Goal: Task Accomplishment & Management: Manage account settings

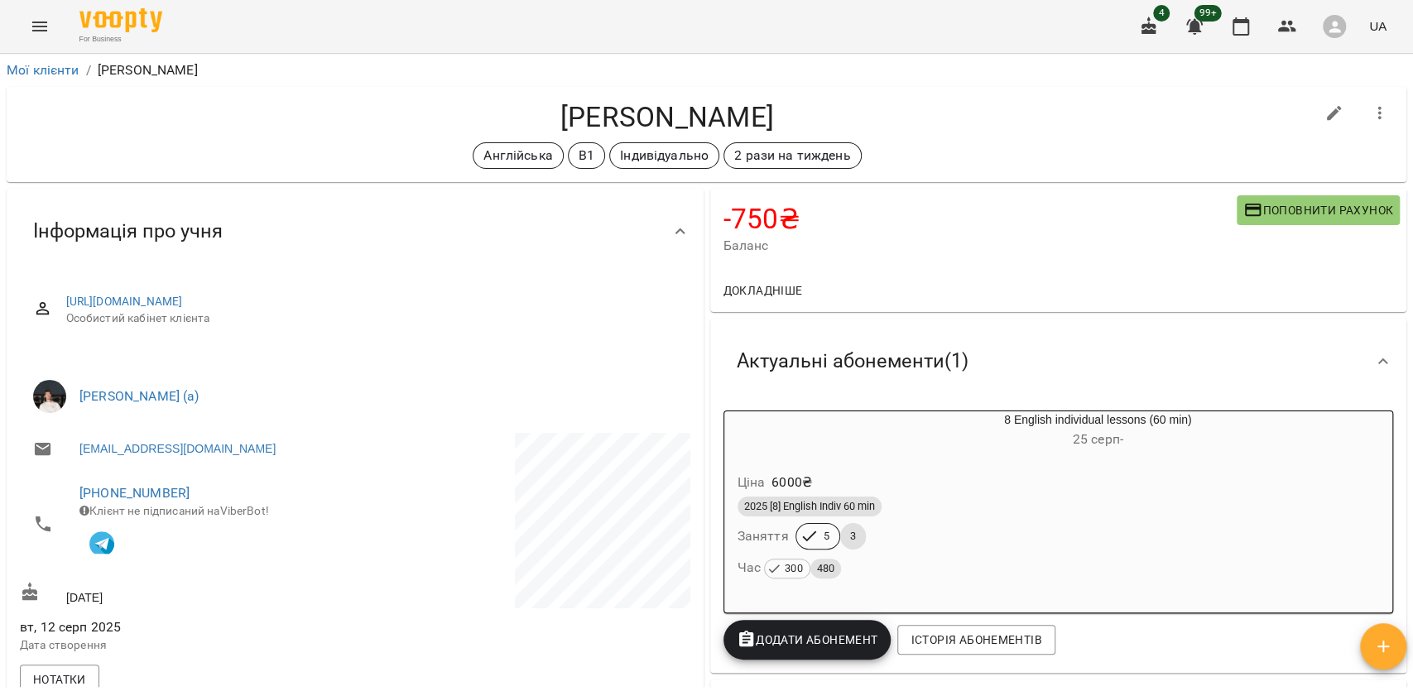
scroll to position [1617, 0]
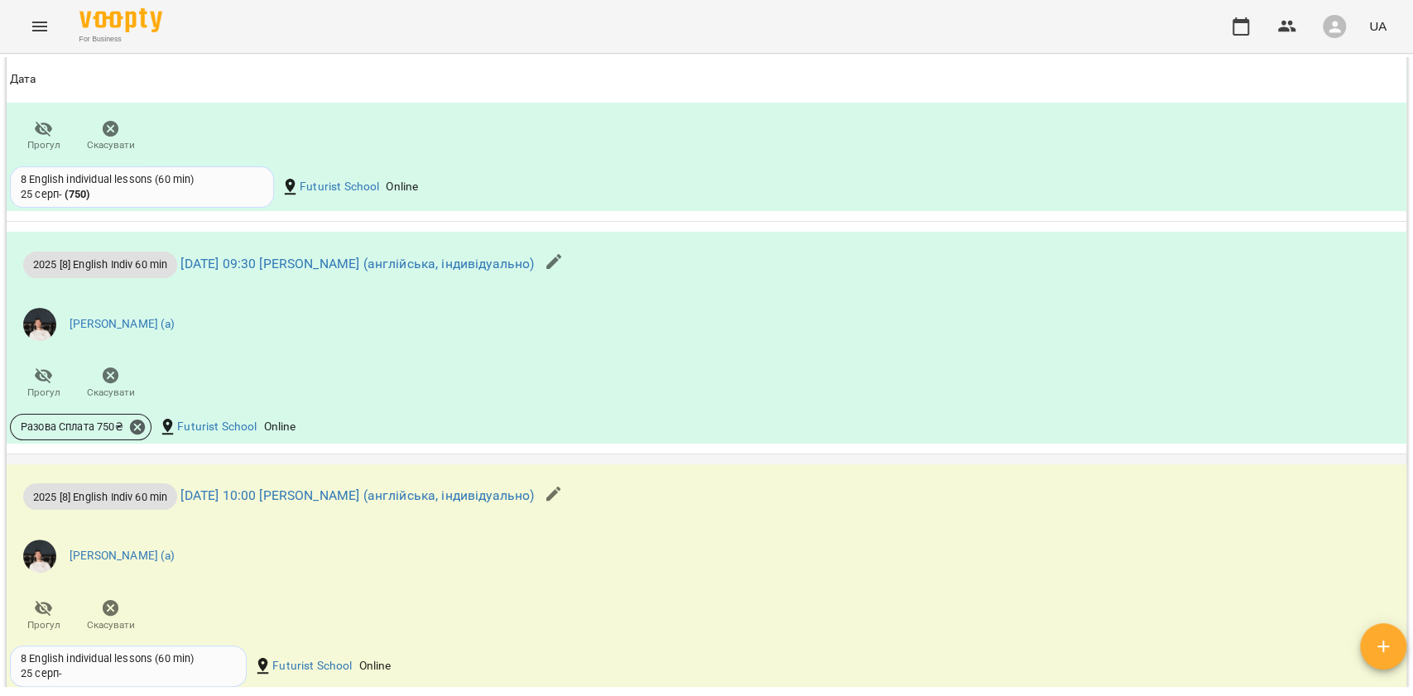
scroll to position [1766, 0]
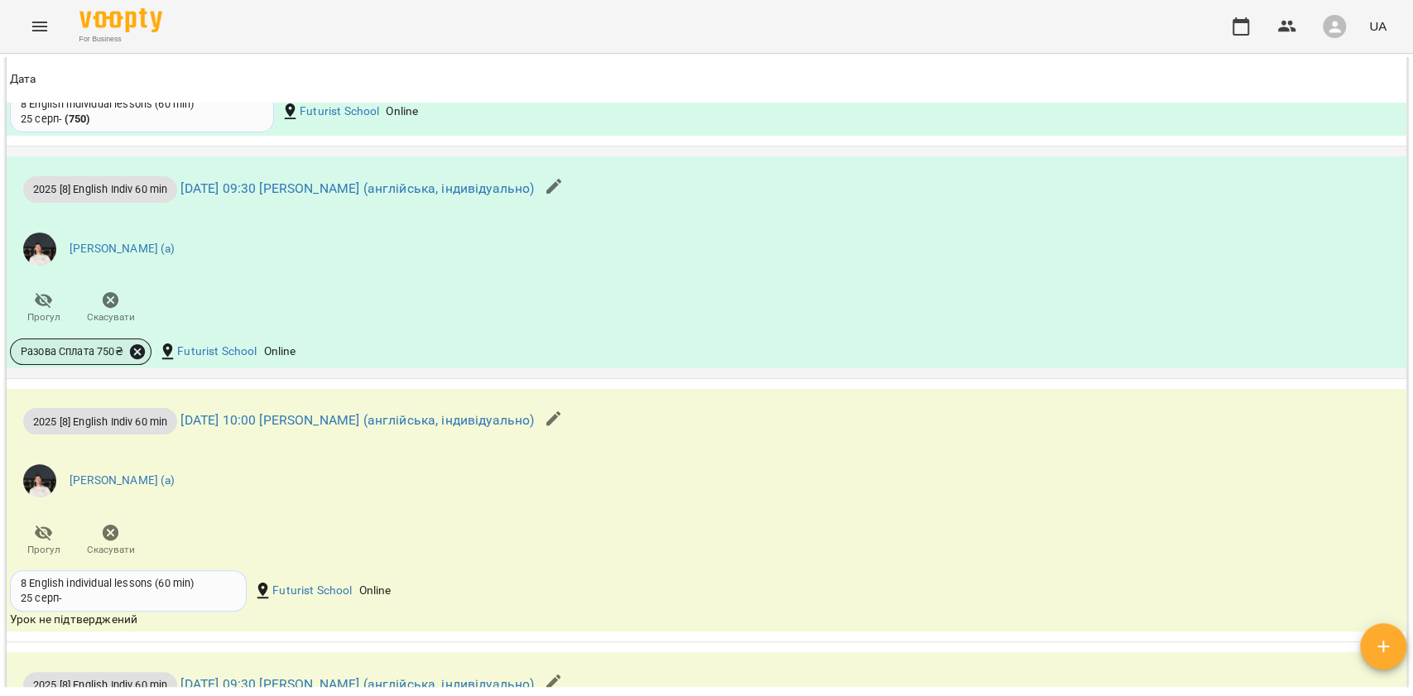
click at [141, 358] on icon at bounding box center [137, 351] width 15 height 15
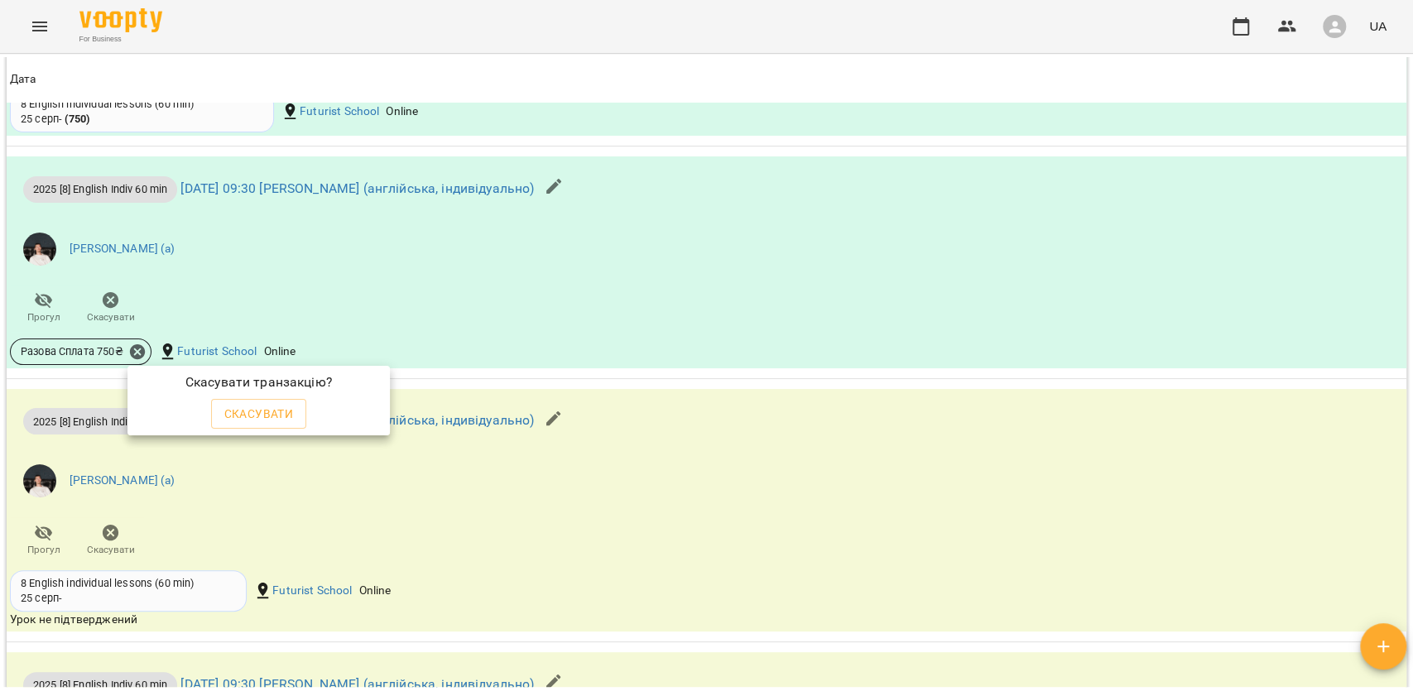
click at [307, 416] on div "Скасувати" at bounding box center [259, 414] width 103 height 36
click at [298, 415] on button "Скасувати" at bounding box center [259, 414] width 96 height 30
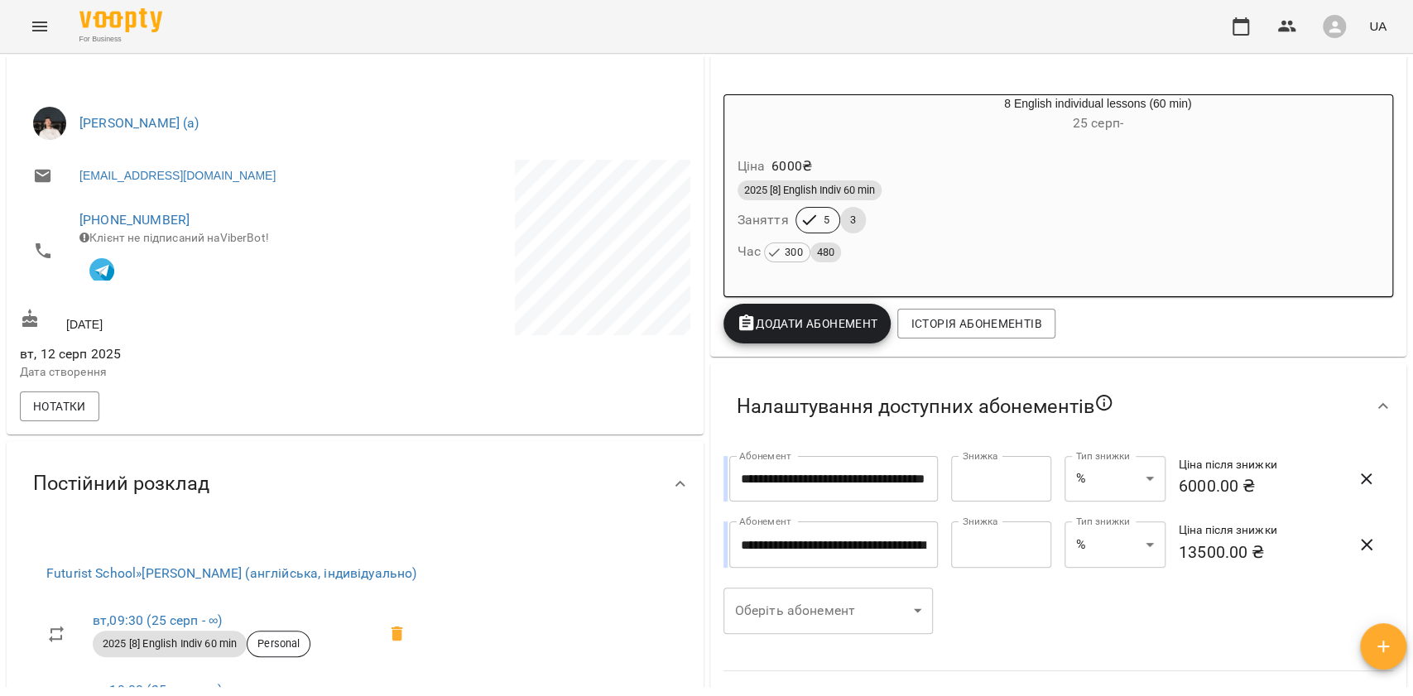
scroll to position [172, 0]
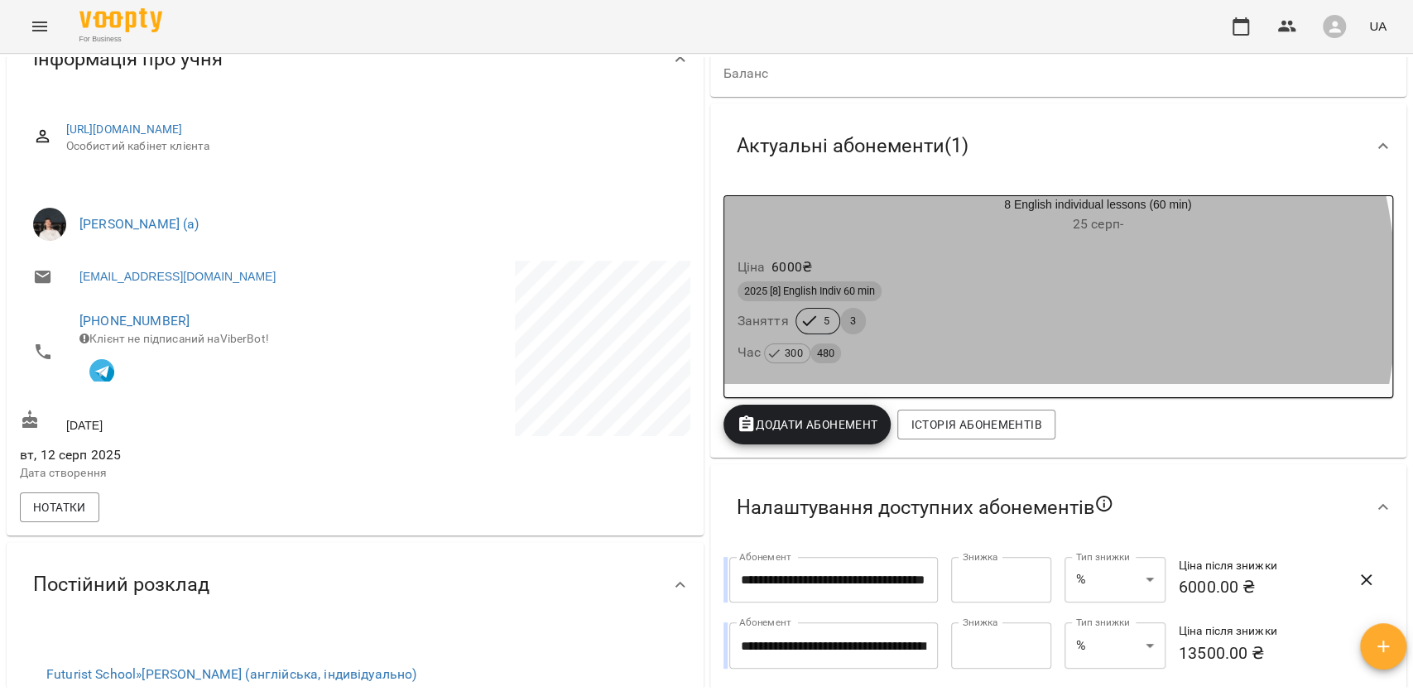
click at [893, 298] on div "2025 [8] English Indiv 60 min" at bounding box center [1059, 291] width 642 height 20
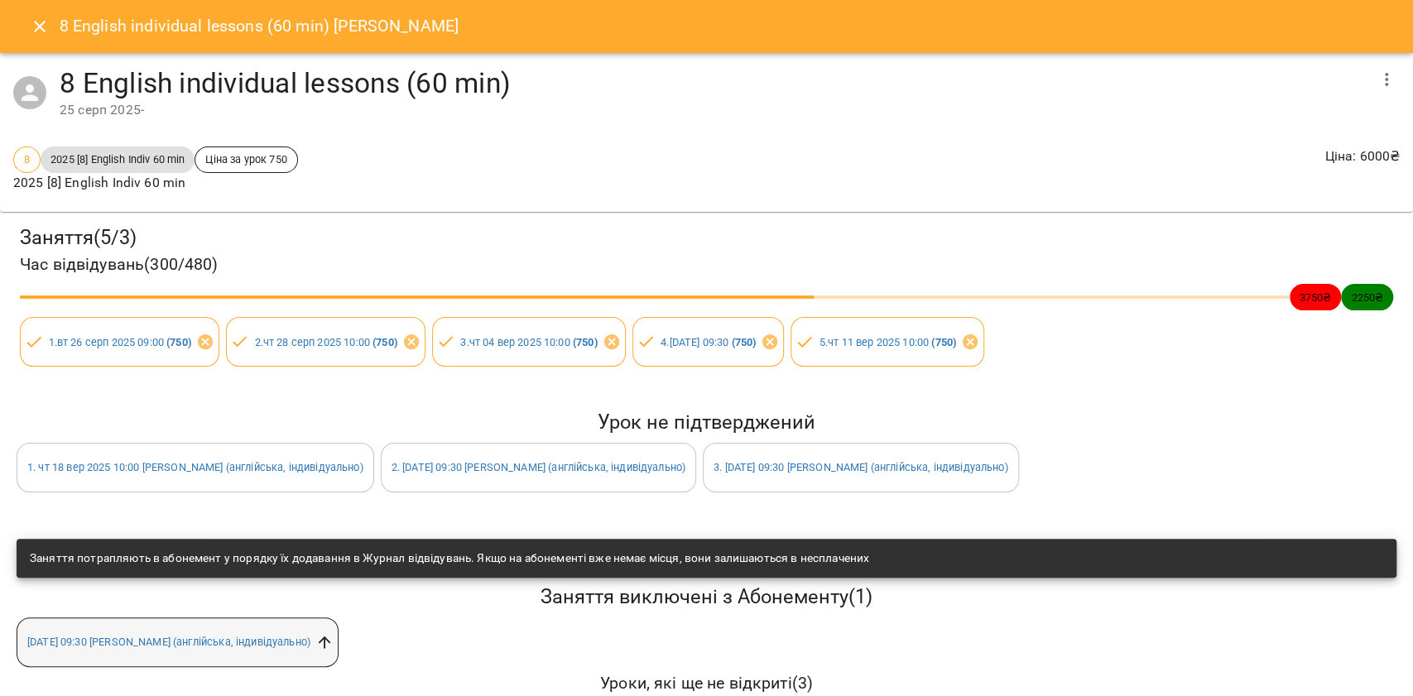
click at [334, 634] on icon at bounding box center [324, 642] width 18 height 18
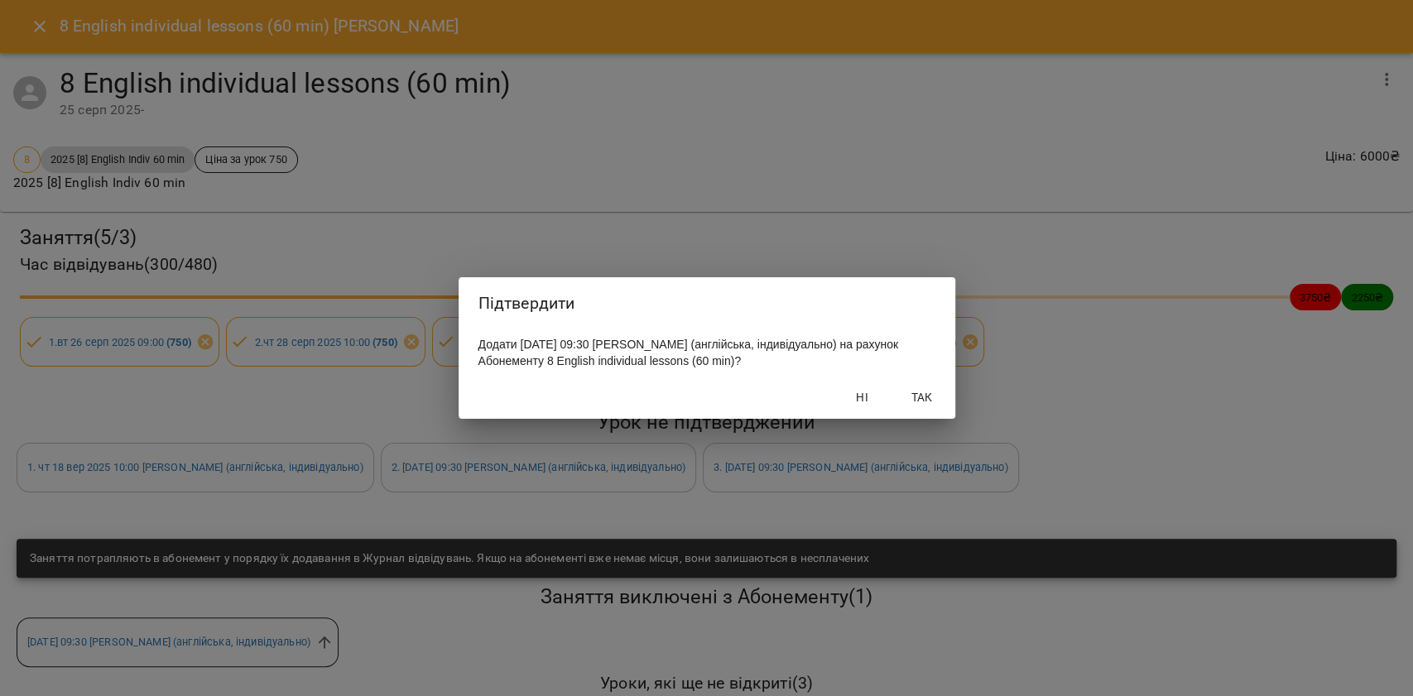
click at [932, 407] on span "Так" at bounding box center [922, 397] width 40 height 20
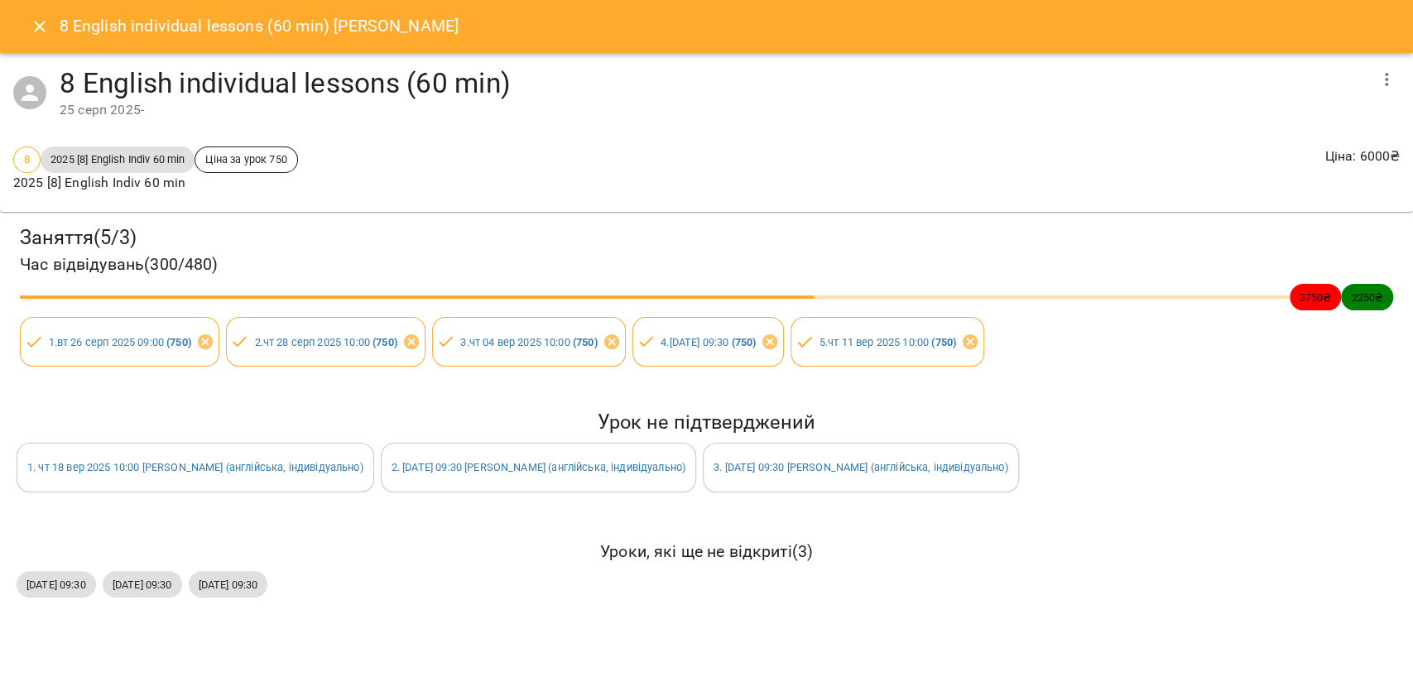
click at [20, 23] on button "Close" at bounding box center [40, 27] width 40 height 40
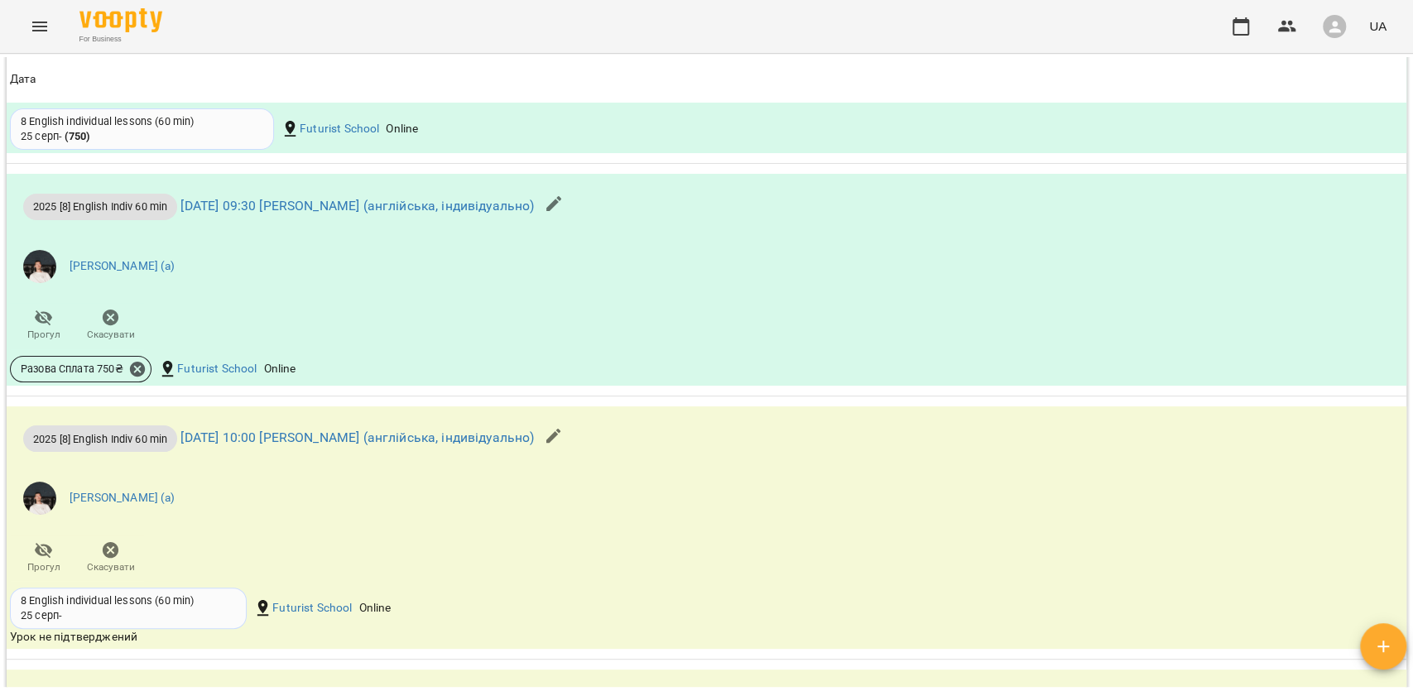
scroll to position [1766, 0]
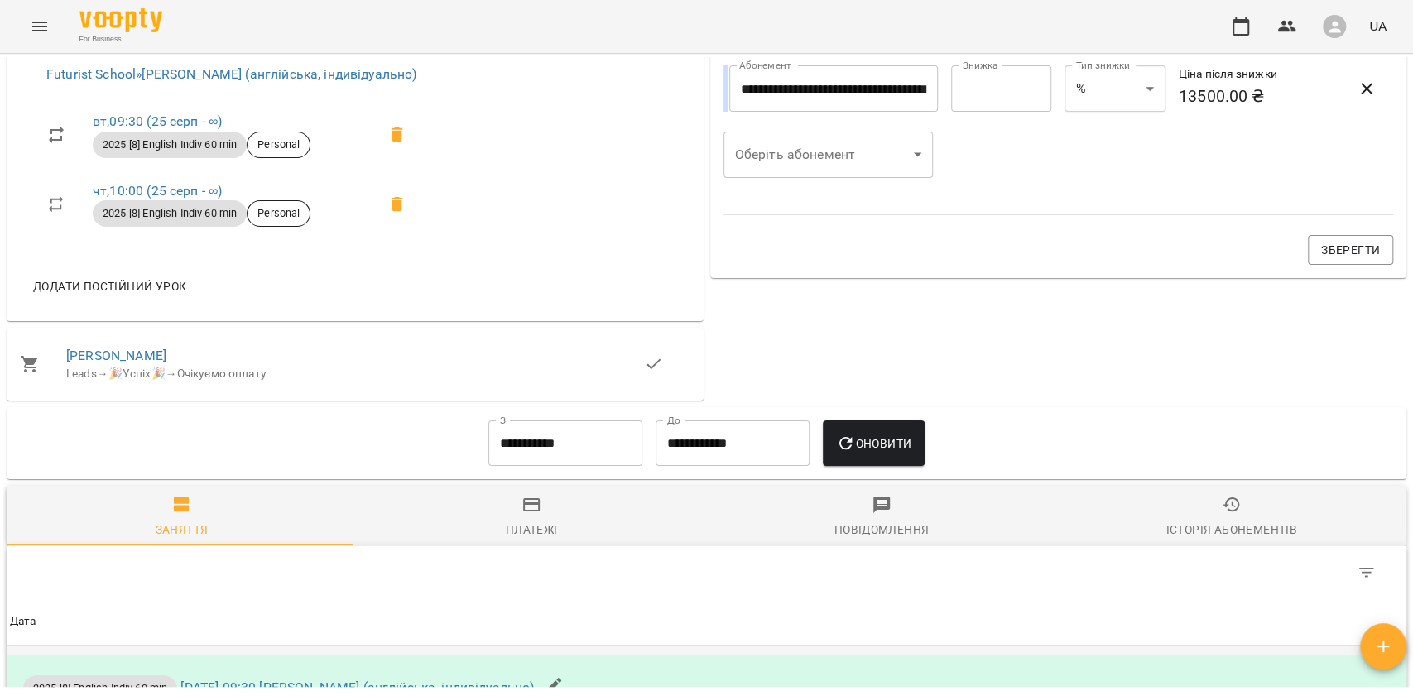
scroll to position [1545, 0]
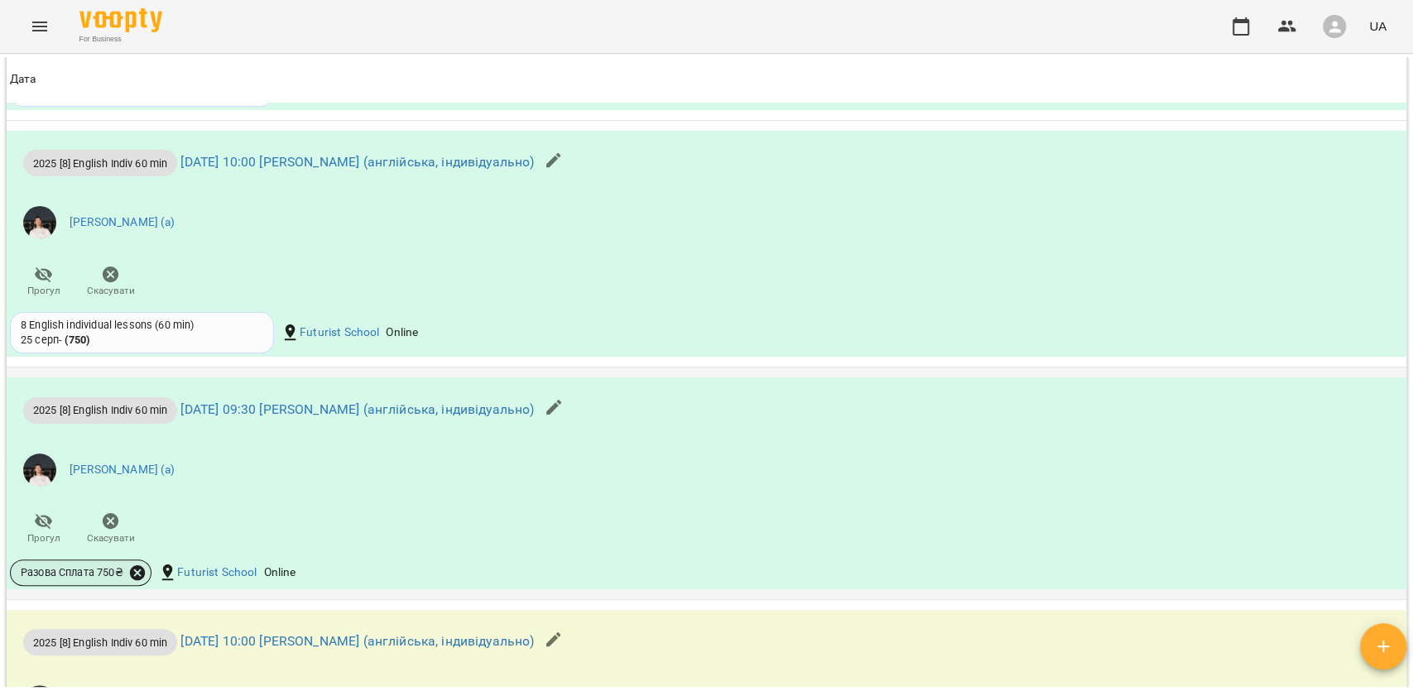
click at [144, 582] on icon at bounding box center [137, 573] width 18 height 18
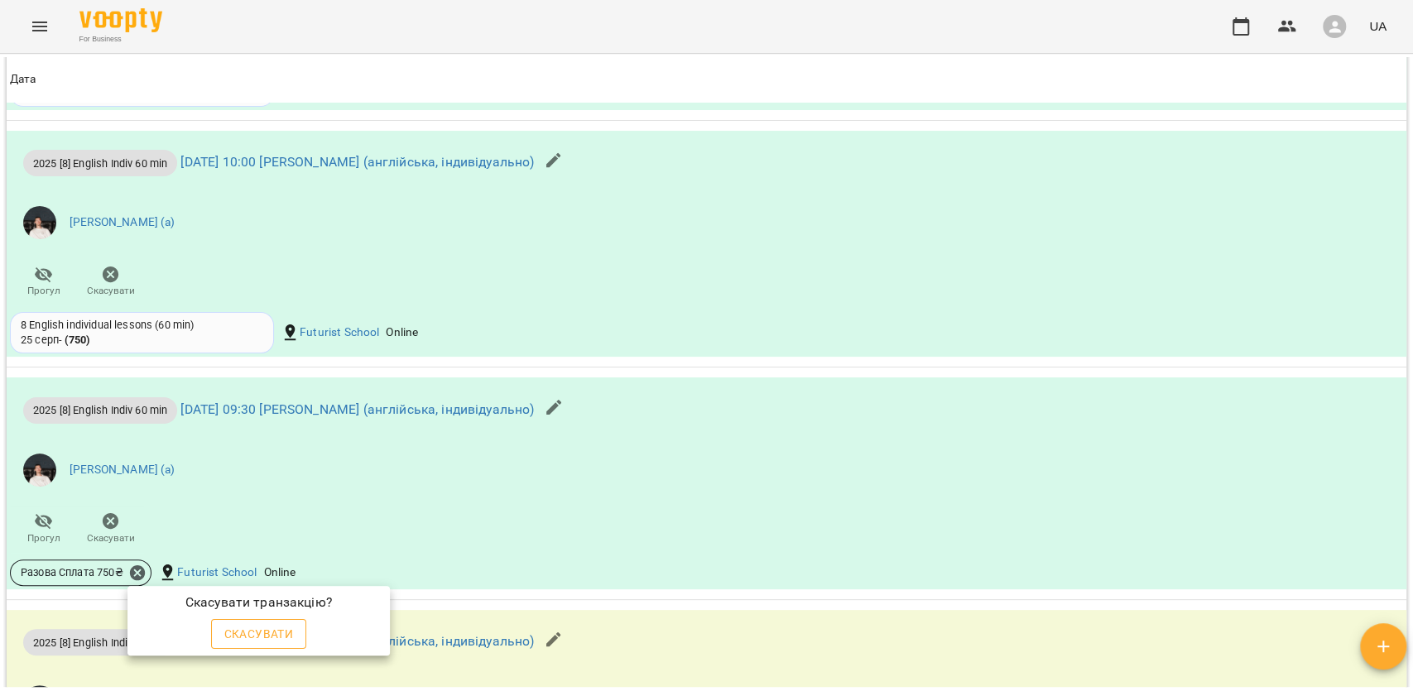
click at [272, 629] on span "Скасувати" at bounding box center [259, 634] width 70 height 20
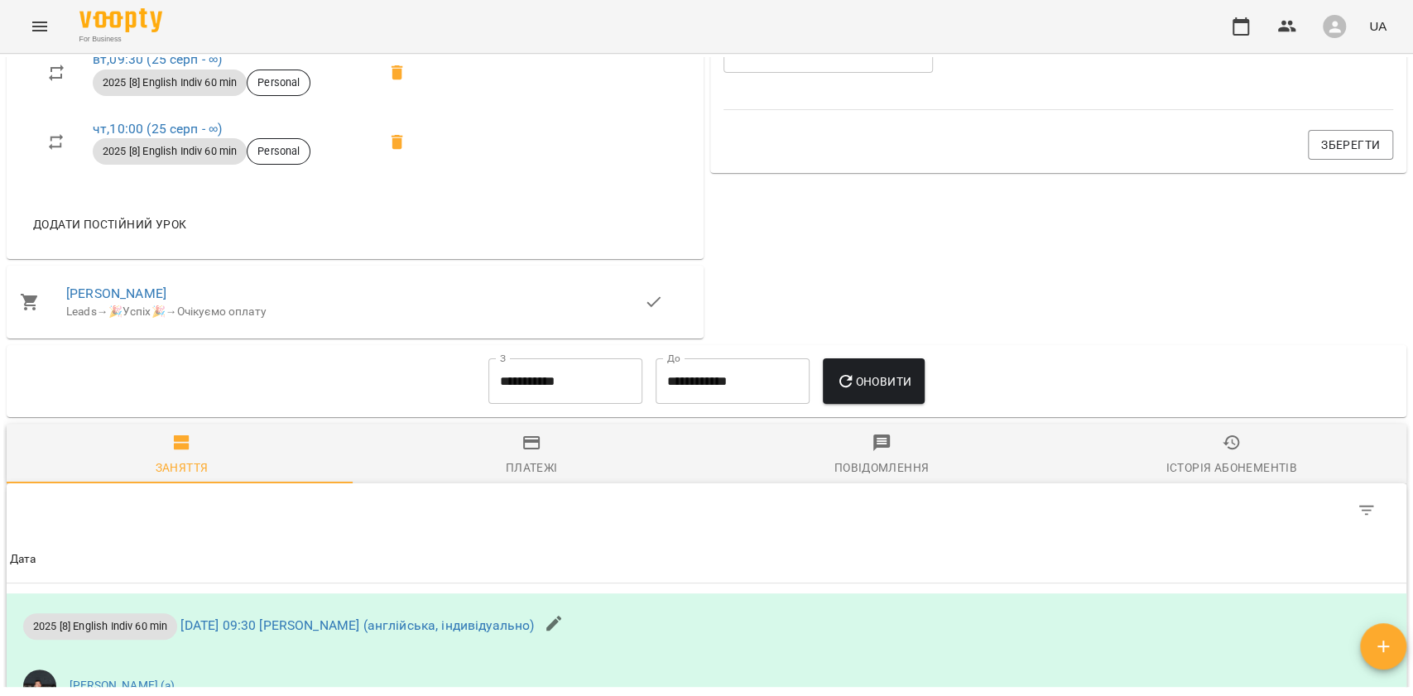
scroll to position [172, 0]
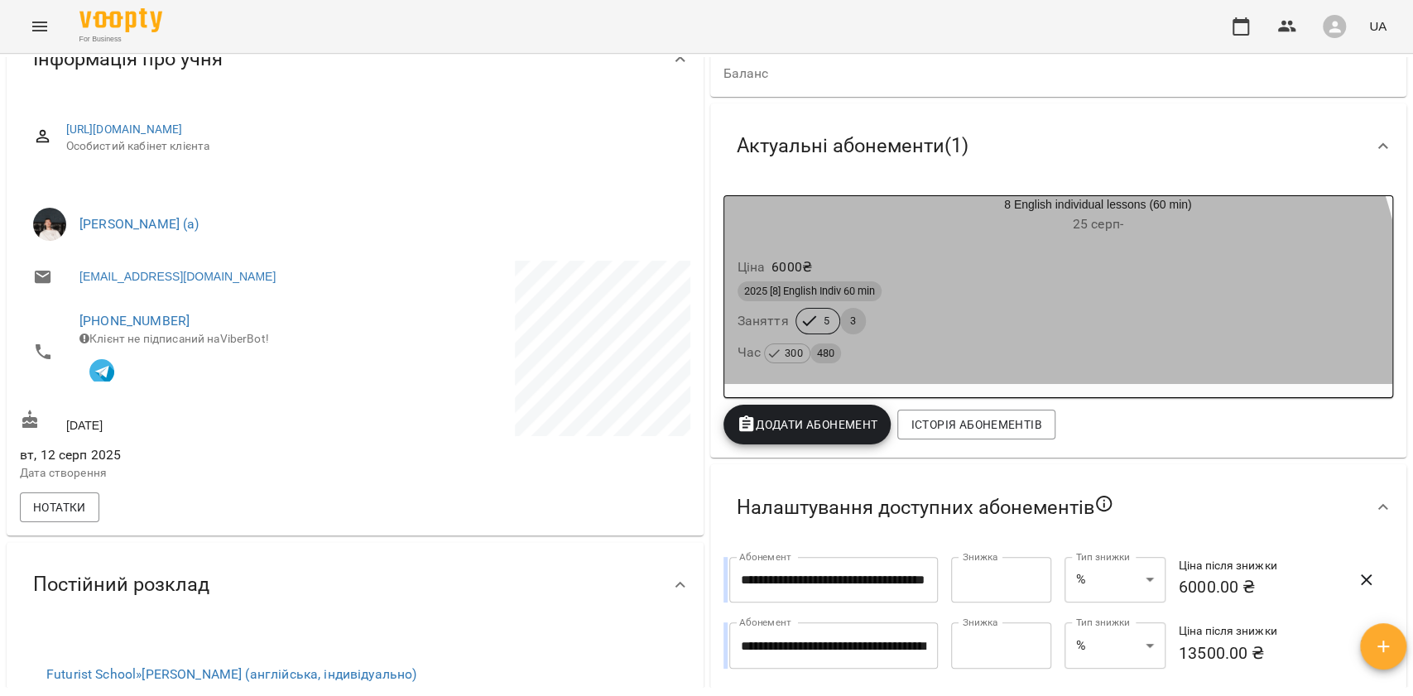
click at [922, 339] on div "Час 300 480" at bounding box center [1058, 353] width 649 height 30
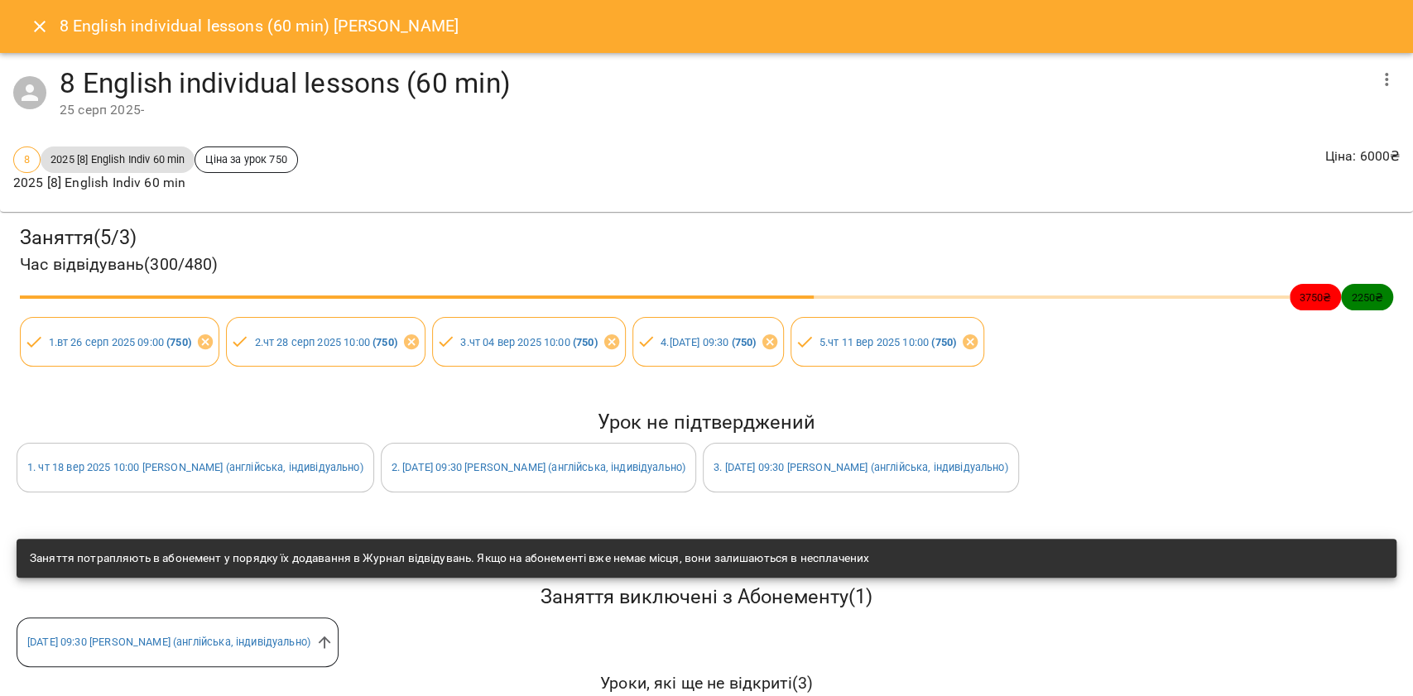
click at [18, 26] on div "8 English individual lessons (60 min) Андрій Завгородній" at bounding box center [706, 26] width 1413 height 53
click at [28, 30] on button "Close" at bounding box center [40, 27] width 40 height 40
